Goal: Find contact information: Find contact information

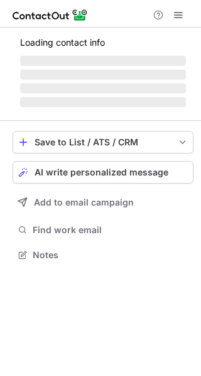
scroll to position [243, 201]
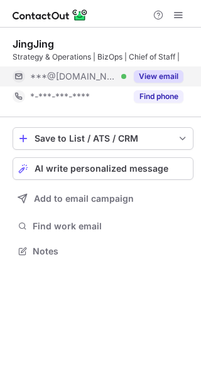
click at [174, 78] on button "View email" at bounding box center [159, 76] width 50 height 13
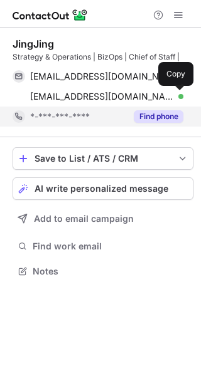
scroll to position [263, 201]
click at [172, 100] on span at bounding box center [177, 97] width 10 height 10
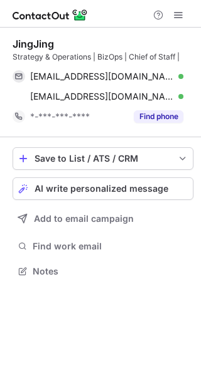
click at [170, 127] on div "JingJing Strategy & Operations | BizOps | Chief of Staff | jingsquare@gmail.com…" at bounding box center [103, 83] width 181 height 110
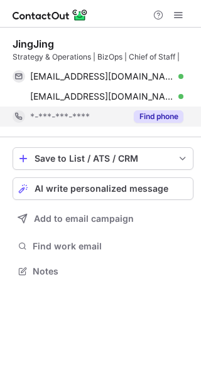
click at [173, 121] on button "Find phone" at bounding box center [159, 116] width 50 height 13
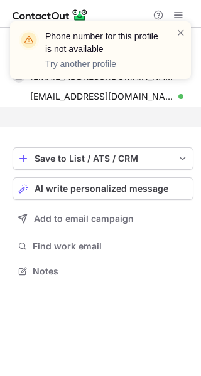
scroll to position [243, 201]
